Goal: Information Seeking & Learning: Learn about a topic

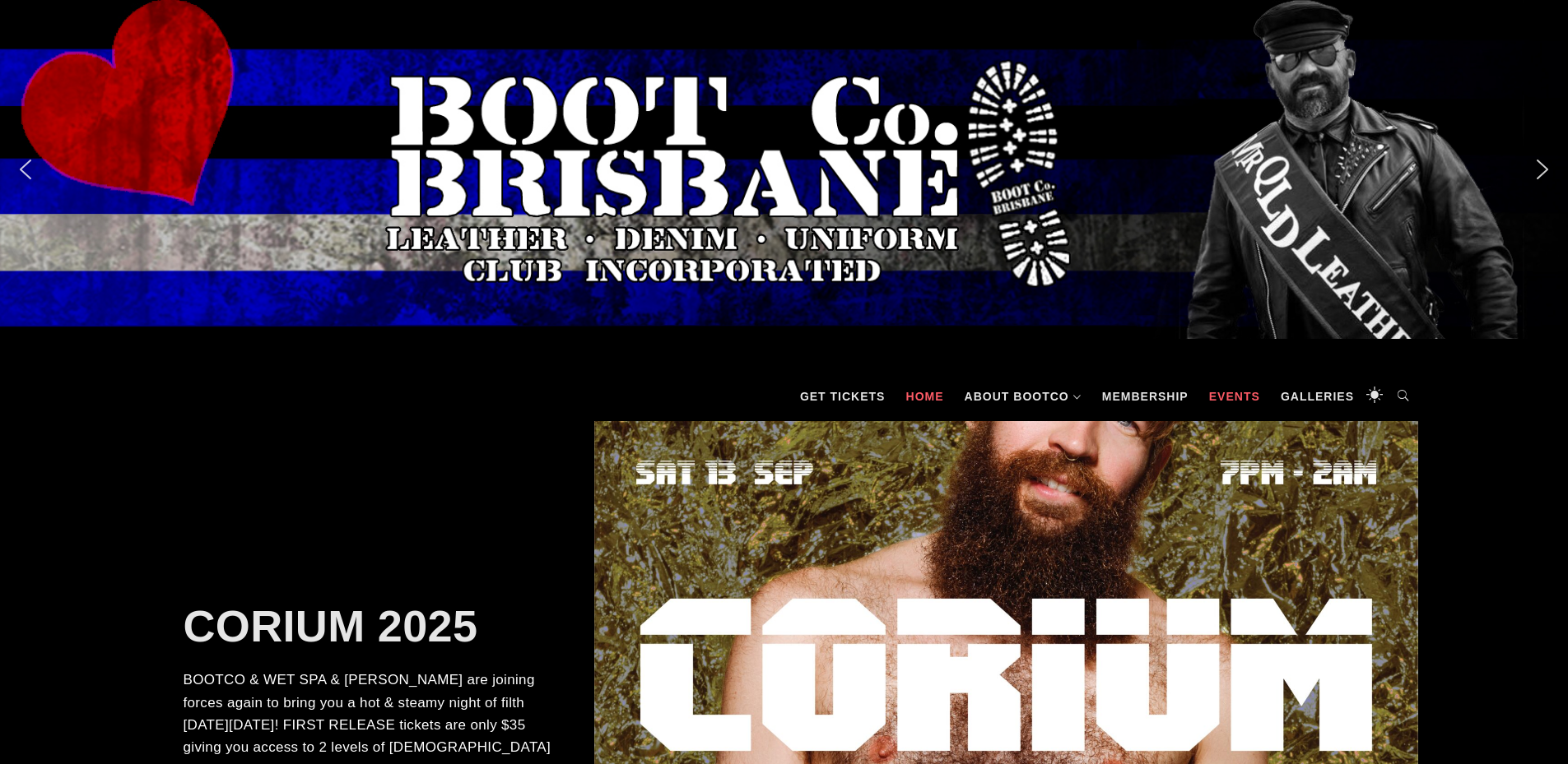
click at [1256, 398] on link "Events" at bounding box center [1234, 397] width 67 height 50
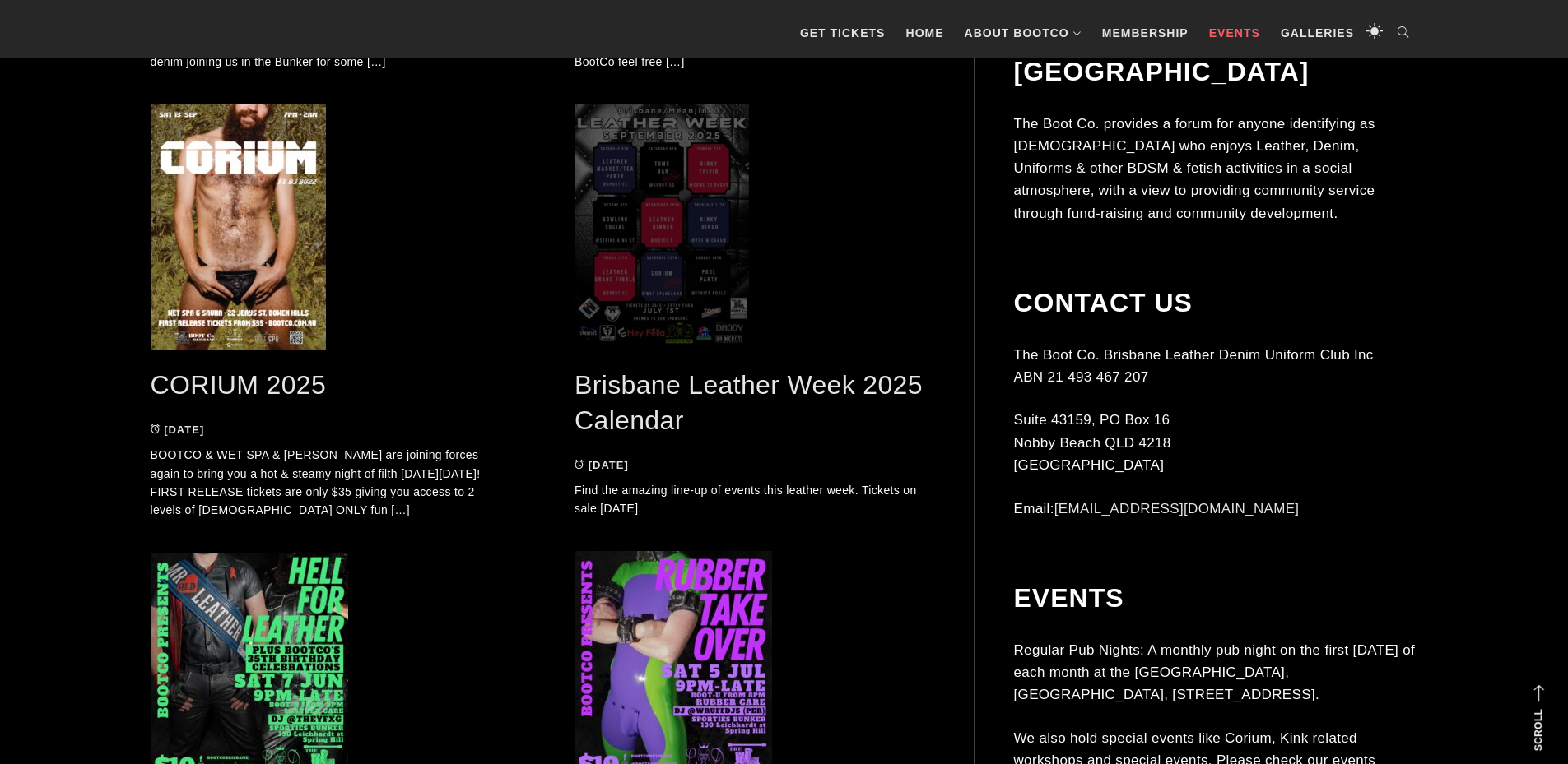
scroll to position [905, 0]
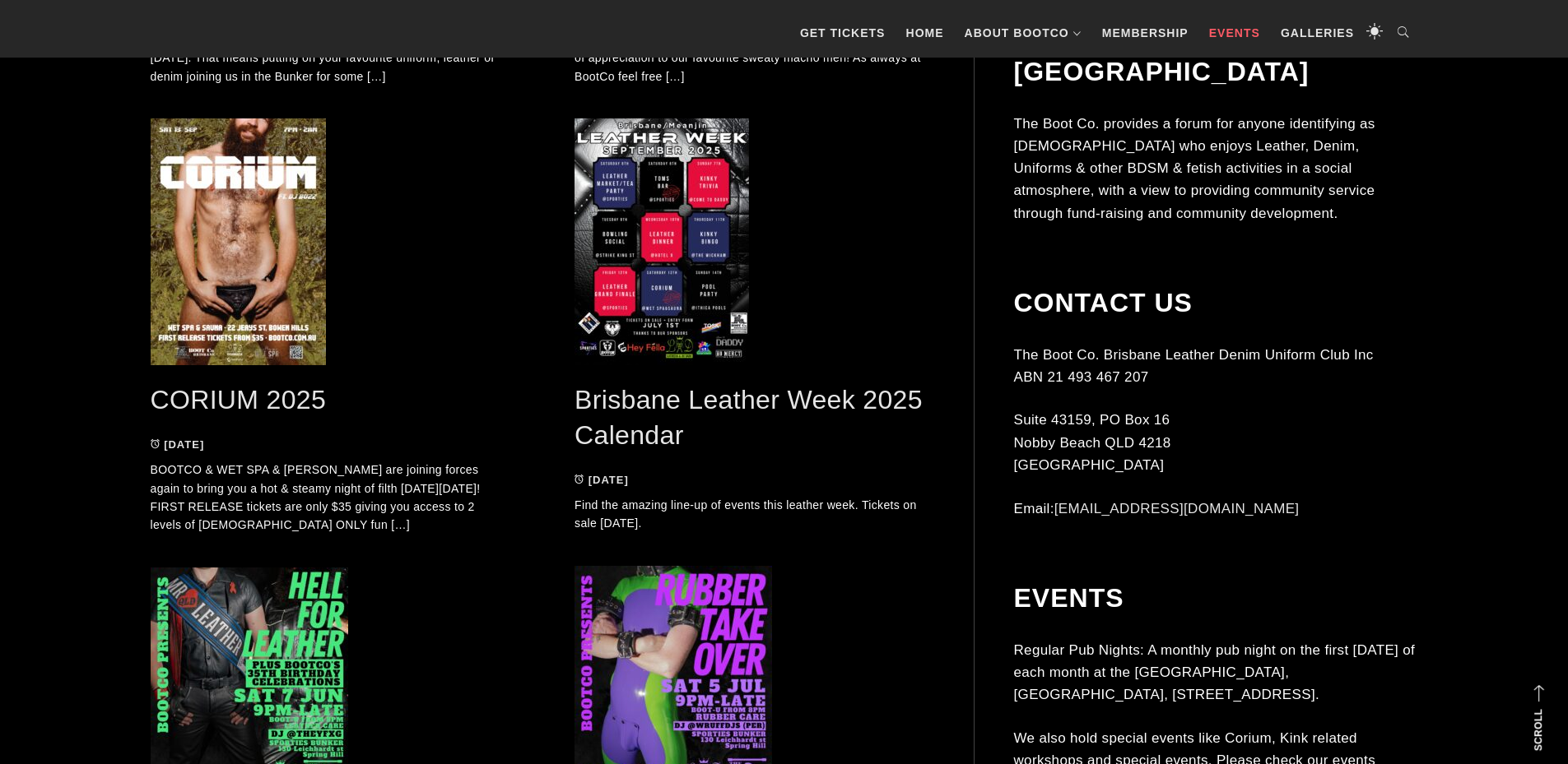
click at [739, 403] on link "Brisbane Leather Week 2025 Calendar" at bounding box center [749, 417] width 349 height 65
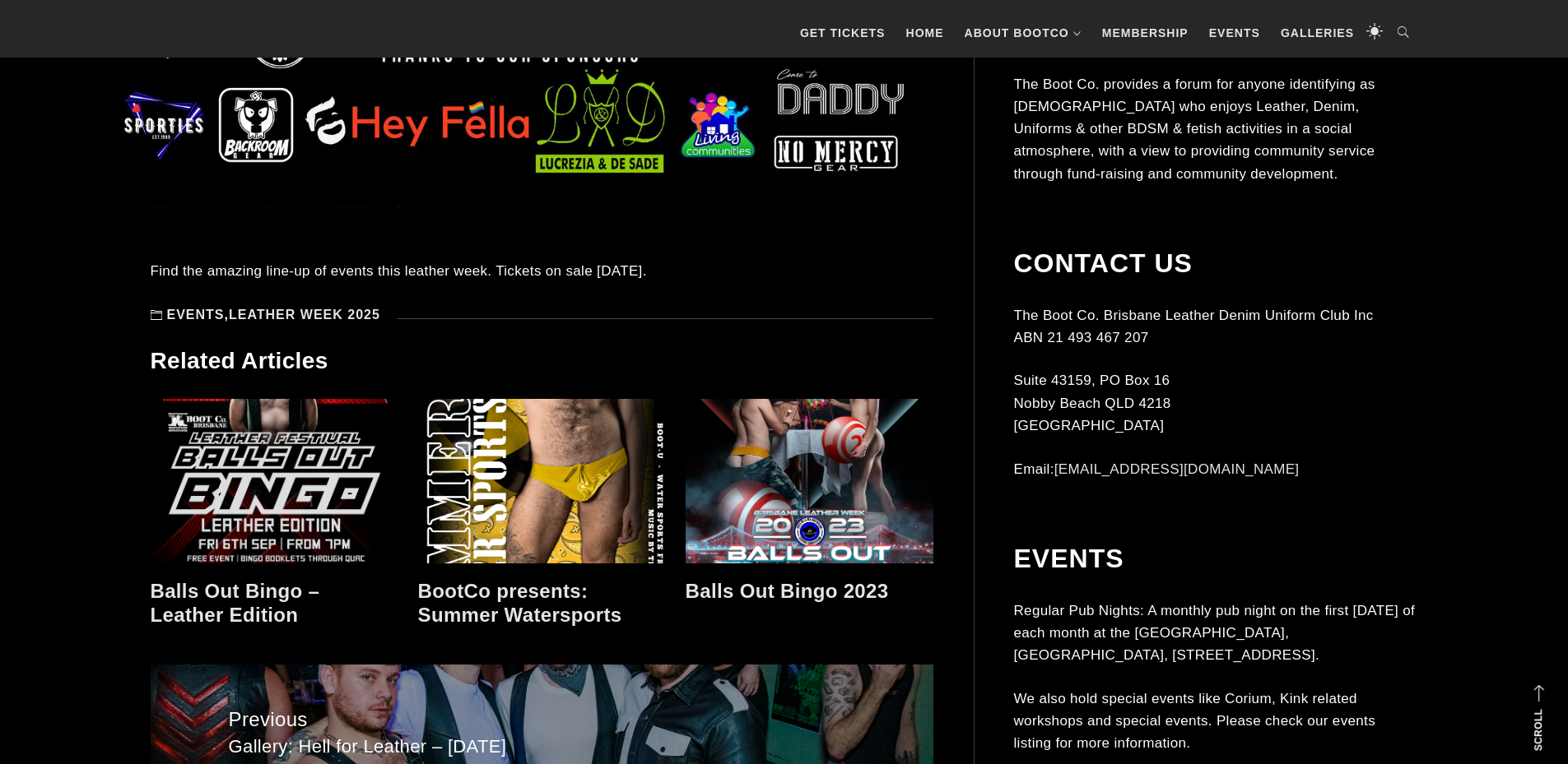
scroll to position [1563, 0]
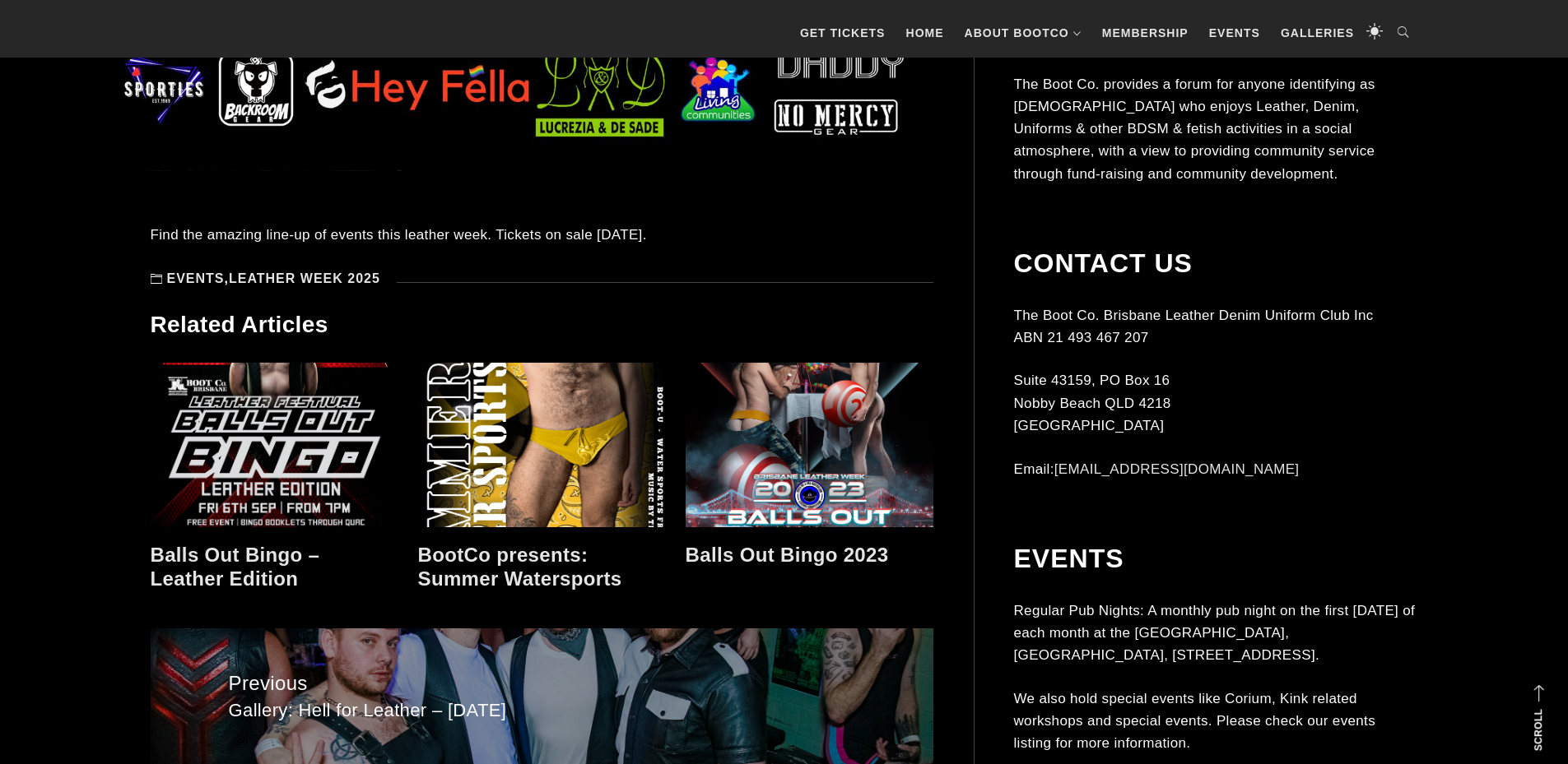
click at [568, 436] on link at bounding box center [542, 445] width 247 height 165
